Goal: Task Accomplishment & Management: Use online tool/utility

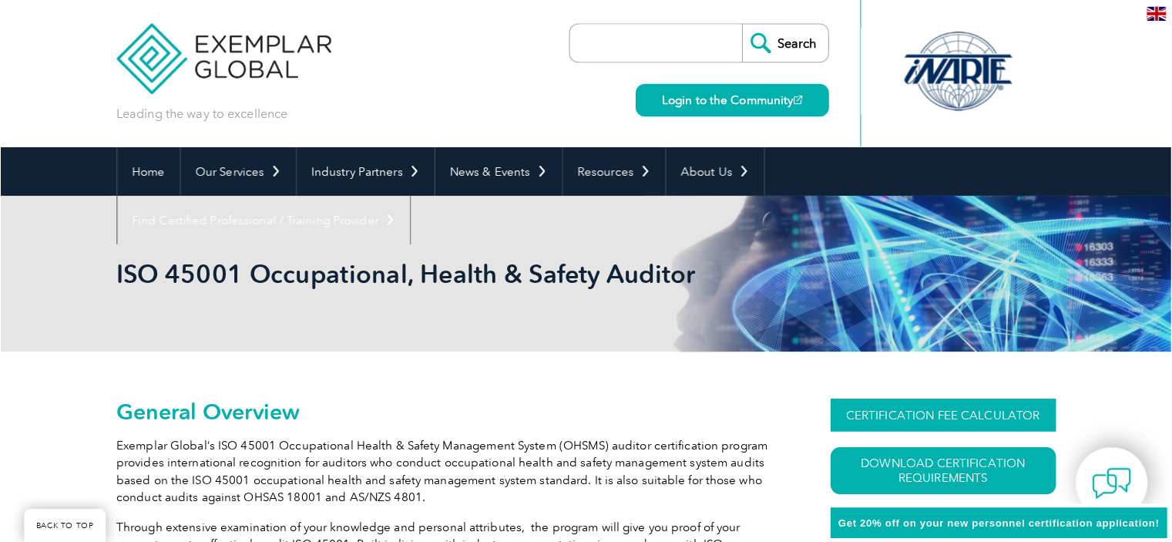
scroll to position [215, 0]
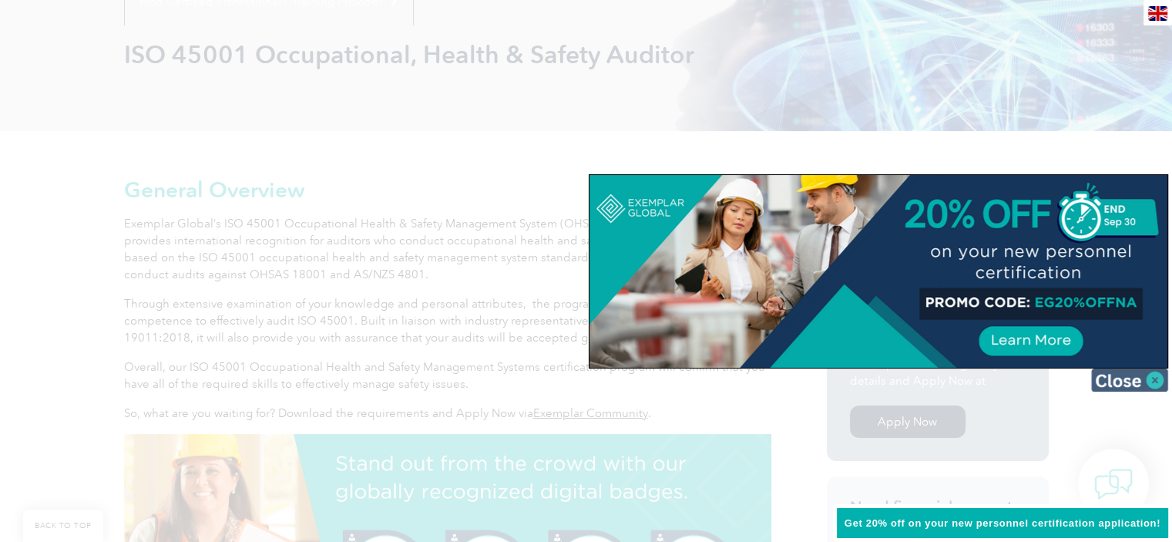
click at [1137, 377] on img at bounding box center [1129, 379] width 77 height 23
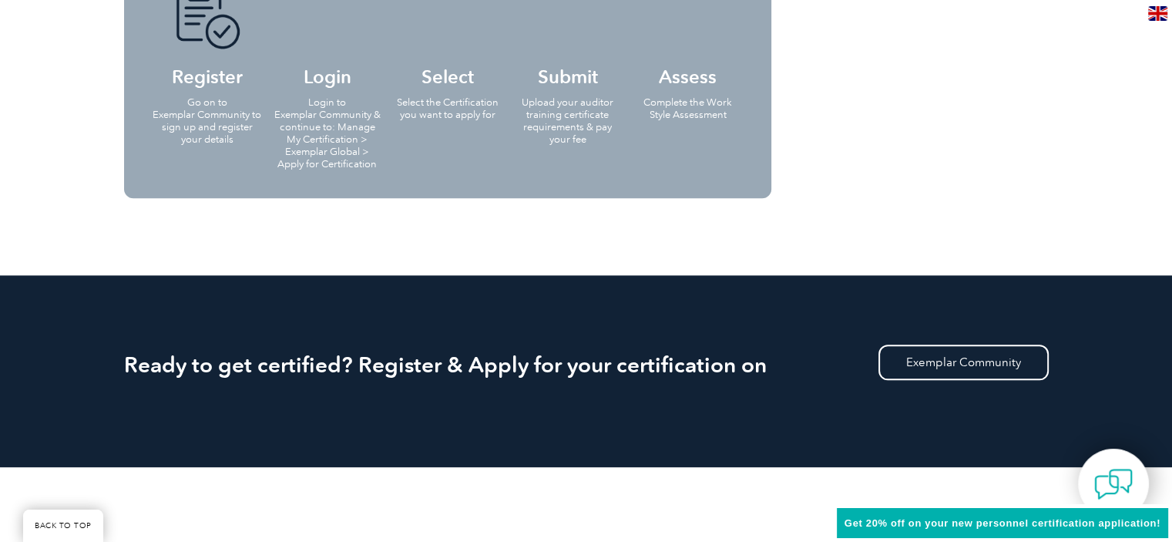
scroll to position [1772, 0]
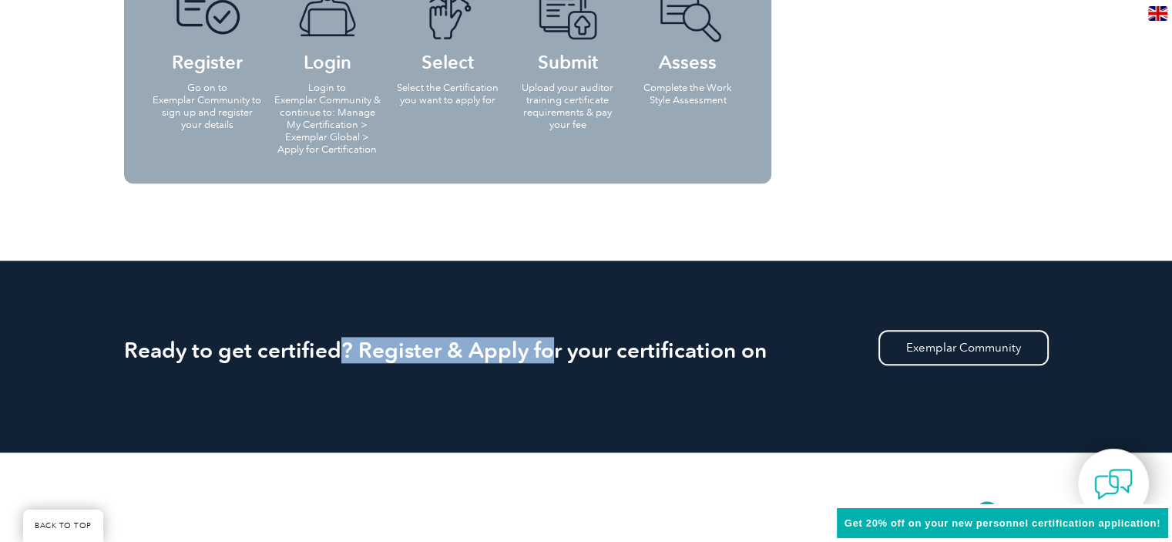
drag, startPoint x: 335, startPoint y: 358, endPoint x: 616, endPoint y: 355, distance: 281.3
click at [576, 355] on h2 "Ready to get certified? Register & Apply for your certification on" at bounding box center [586, 349] width 925 height 25
click at [684, 377] on div "Ready to get certified? Register & Apply for your certification on Exemplar Com…" at bounding box center [586, 356] width 925 height 192
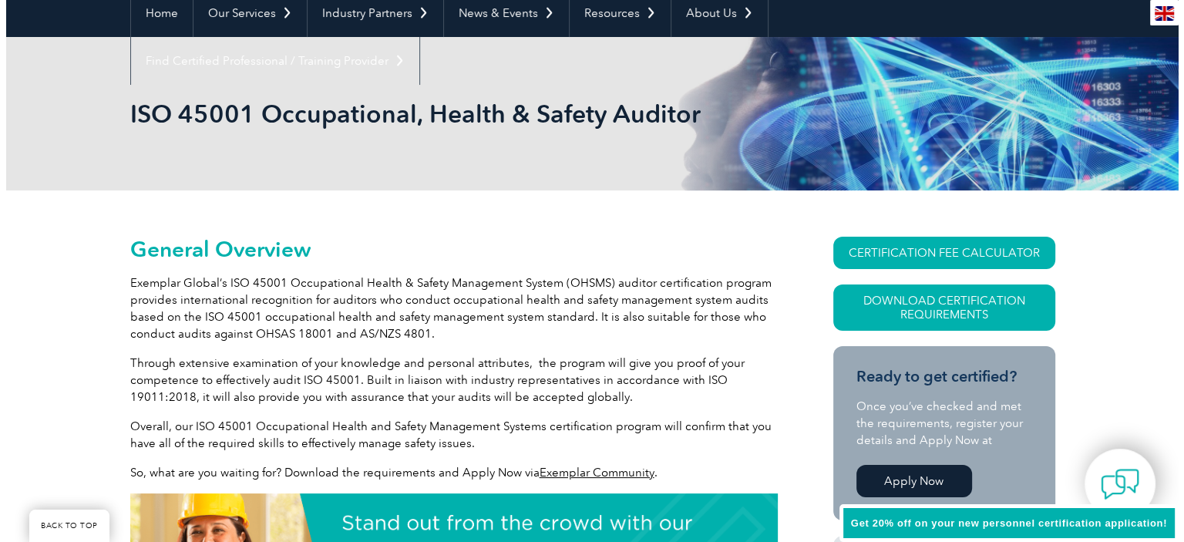
scroll to position [154, 0]
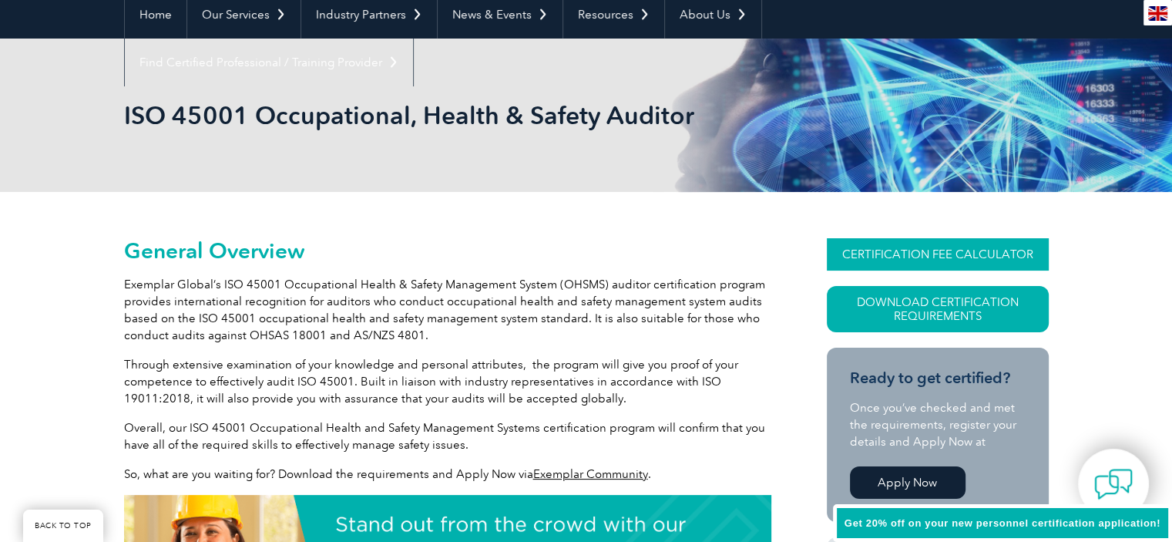
click at [943, 255] on link "CERTIFICATION FEE CALCULATOR" at bounding box center [938, 254] width 222 height 32
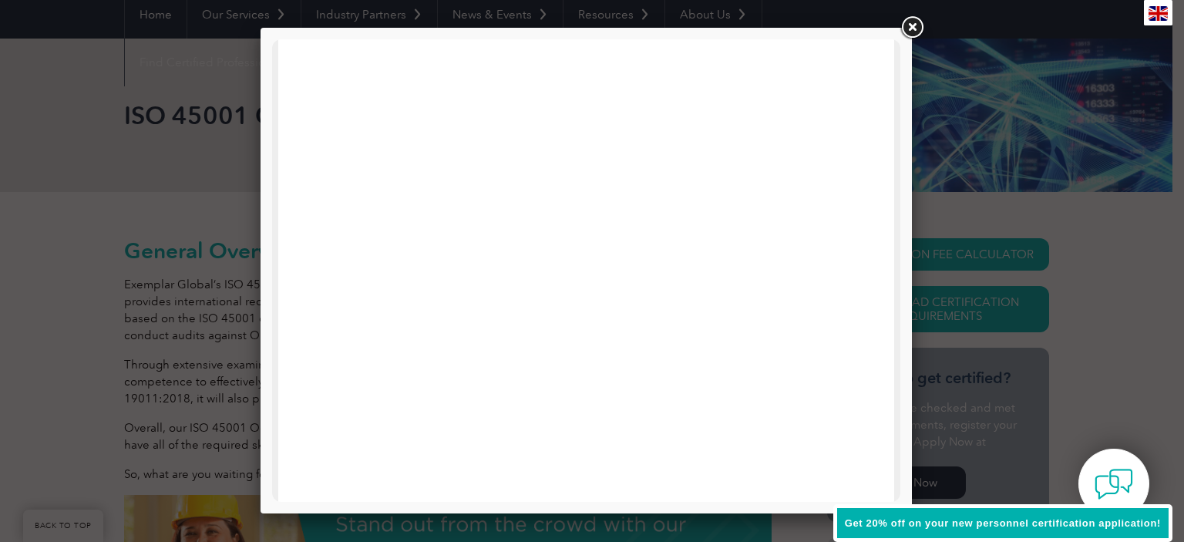
scroll to position [693, 0]
